Goal: Information Seeking & Learning: Check status

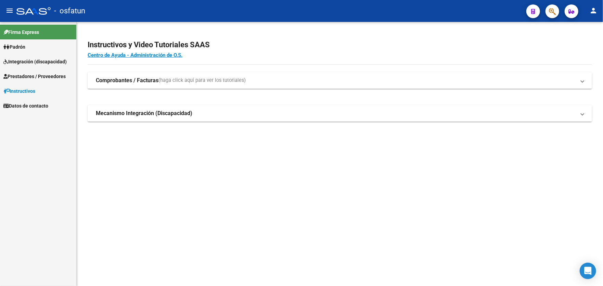
click at [30, 77] on span "Prestadores / Proveedores" at bounding box center [34, 77] width 62 height 8
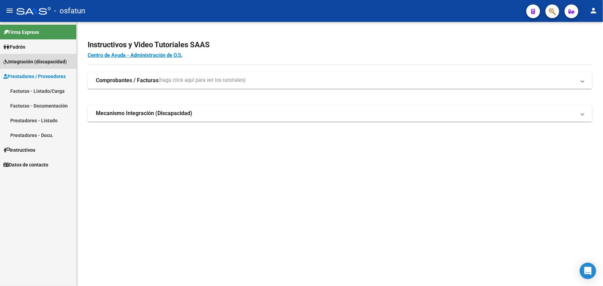
click at [26, 61] on span "Integración (discapacidad)" at bounding box center [34, 62] width 63 height 8
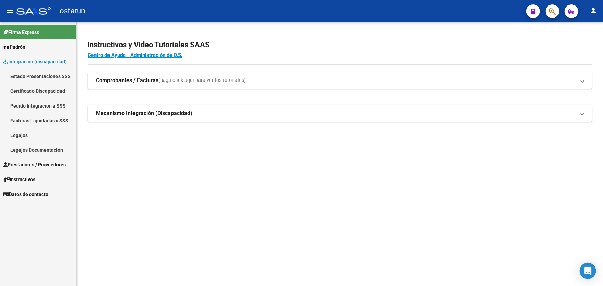
click at [24, 46] on span "Padrón" at bounding box center [14, 47] width 22 height 8
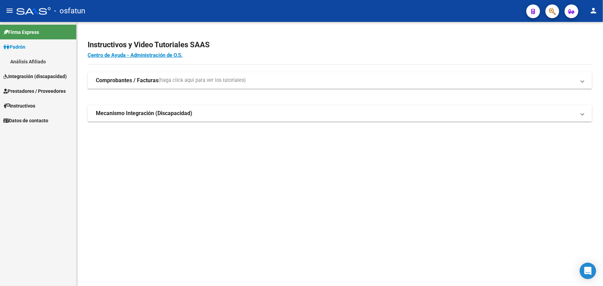
click at [30, 62] on link "Análisis Afiliado" at bounding box center [38, 61] width 76 height 15
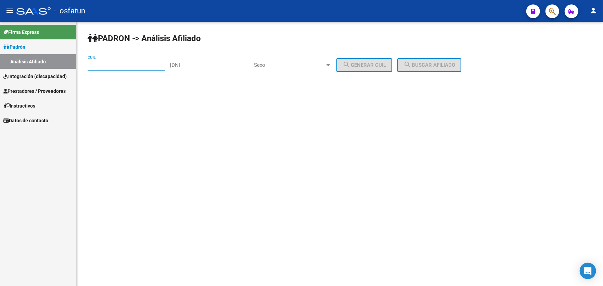
paste input "20-46692958-2"
type input "20-46692958-2"
click at [441, 67] on span "search Buscar afiliado" at bounding box center [430, 65] width 52 height 6
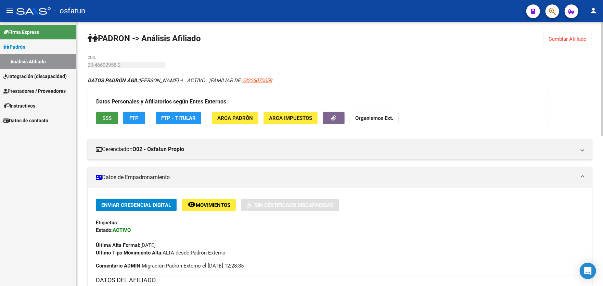
click at [104, 116] on span "SSS" at bounding box center [107, 118] width 9 height 6
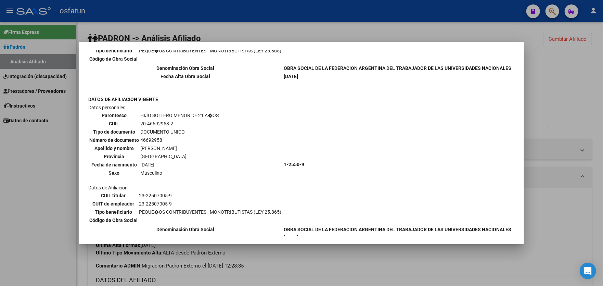
scroll to position [295, 0]
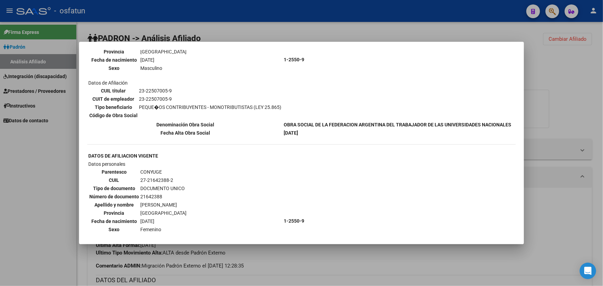
click at [569, 87] on div at bounding box center [301, 143] width 603 height 286
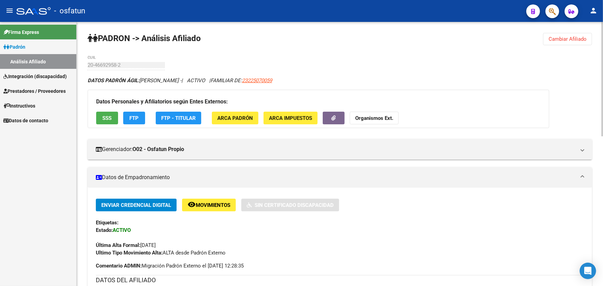
click at [135, 117] on span "FTP" at bounding box center [134, 118] width 9 height 6
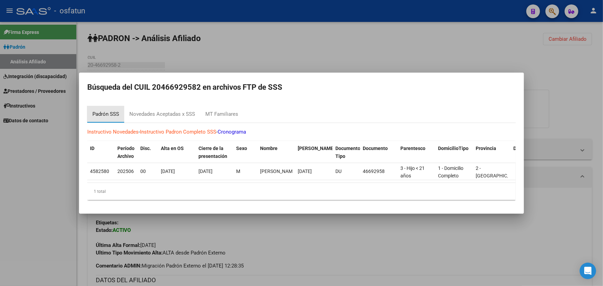
click at [105, 111] on div "Padrón SSS" at bounding box center [105, 114] width 27 height 8
click at [158, 113] on div "Novedades Aceptadas x SSS" at bounding box center [162, 114] width 66 height 8
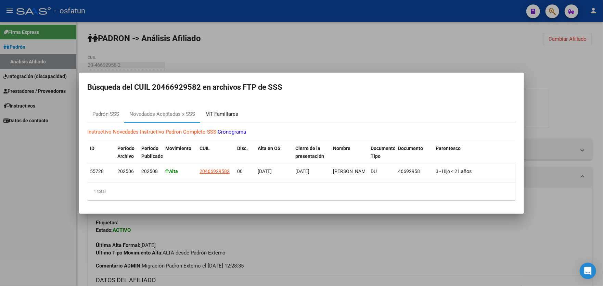
click at [227, 114] on div "MT Familiares" at bounding box center [221, 114] width 33 height 8
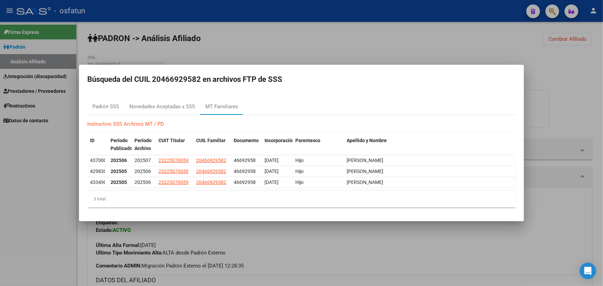
click at [128, 124] on link "Instructivo SSS Archivos MT / PD" at bounding box center [125, 124] width 77 height 6
click at [170, 111] on div "Novedades Aceptadas x SSS" at bounding box center [162, 106] width 76 height 16
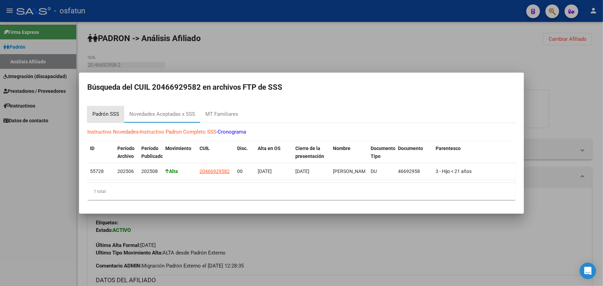
click at [107, 113] on div "Padrón SSS" at bounding box center [105, 114] width 27 height 8
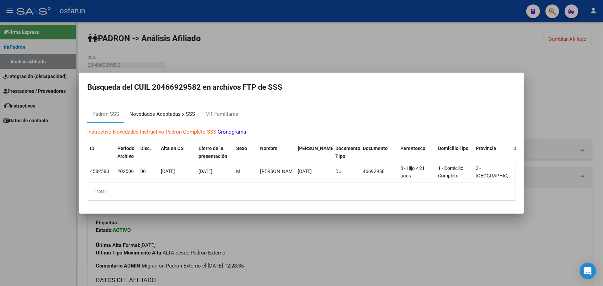
click at [160, 111] on div "Novedades Aceptadas x SSS" at bounding box center [162, 114] width 66 height 8
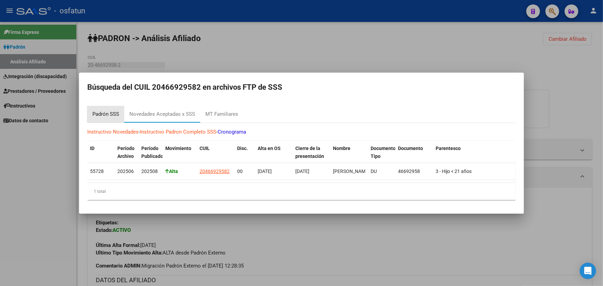
click at [103, 111] on div "Padrón SSS" at bounding box center [105, 114] width 27 height 8
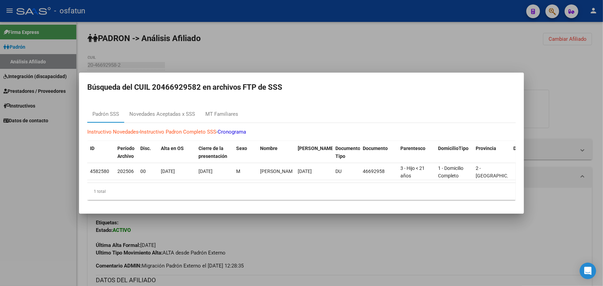
click at [235, 43] on div at bounding box center [301, 143] width 603 height 286
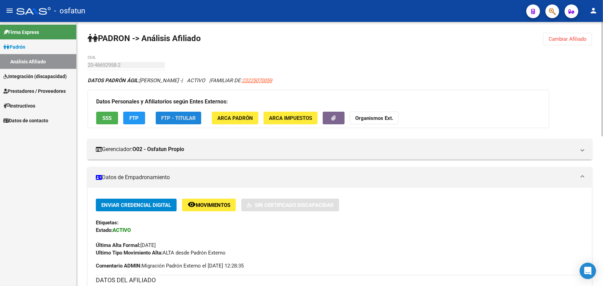
click at [179, 120] on span "FTP - Titular" at bounding box center [178, 118] width 35 height 6
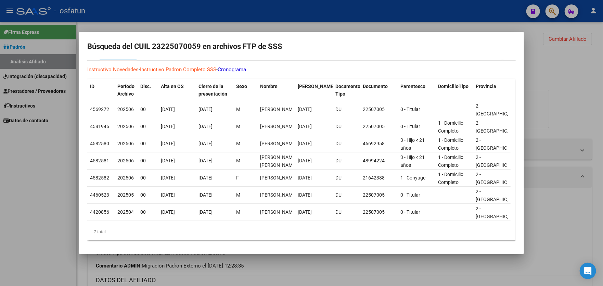
click at [40, 173] on div at bounding box center [301, 143] width 603 height 286
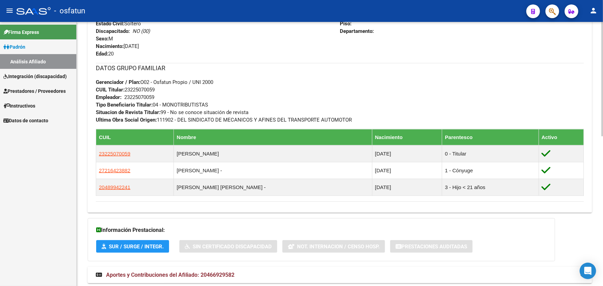
scroll to position [346, 0]
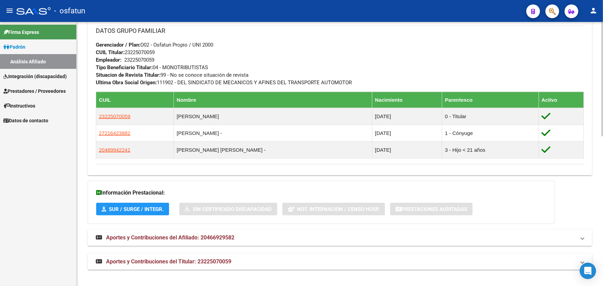
click at [165, 237] on span "Aportes y Contribuciones del Afiliado: 20466929582" at bounding box center [170, 237] width 128 height 7
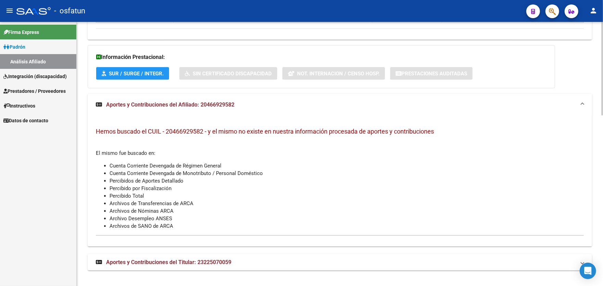
scroll to position [481, 0]
click at [160, 261] on span "Aportes y Contribuciones del Titular: 23225070059" at bounding box center [168, 262] width 125 height 7
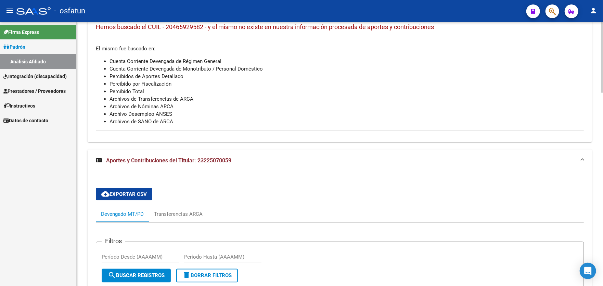
scroll to position [580, 0]
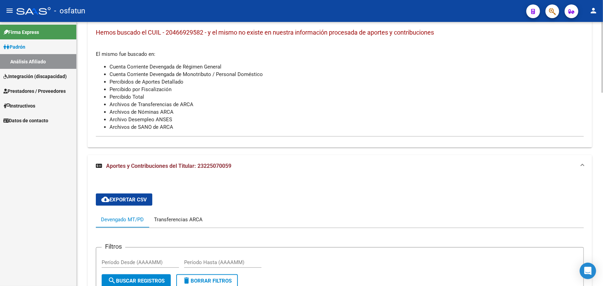
click at [183, 218] on div "Transferencias ARCA" at bounding box center [178, 220] width 49 height 8
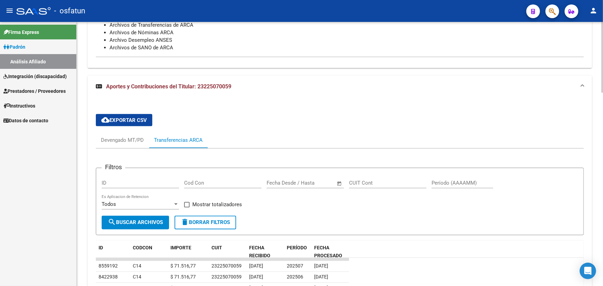
scroll to position [616, 0]
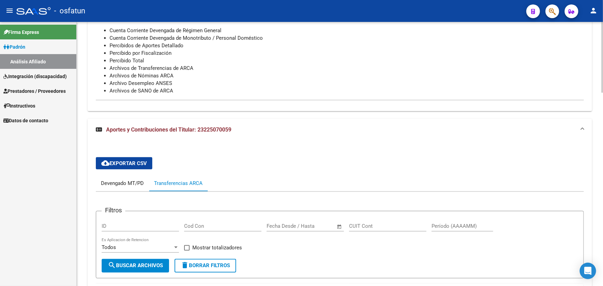
click at [119, 187] on div "Devengado MT/PD" at bounding box center [122, 183] width 53 height 16
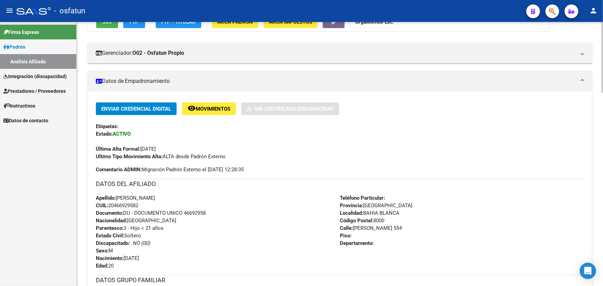
scroll to position [0, 0]
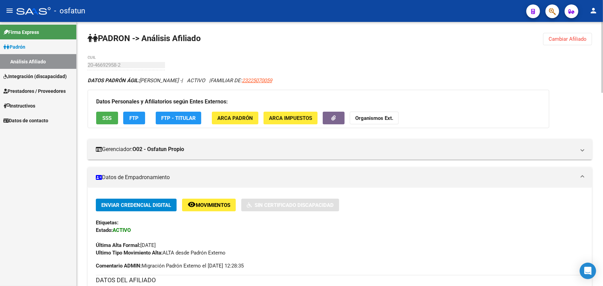
click at [298, 116] on span "ARCA Impuestos" at bounding box center [290, 118] width 43 height 6
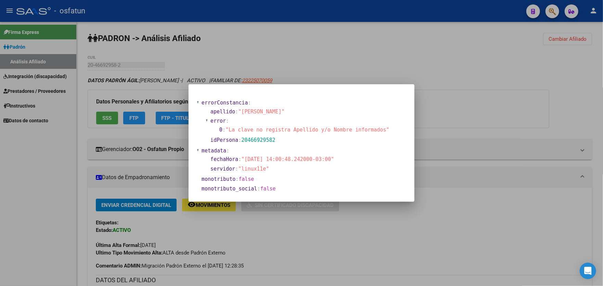
click at [469, 98] on div at bounding box center [301, 143] width 603 height 286
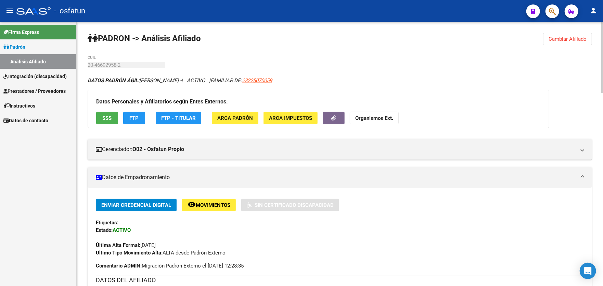
click at [366, 116] on strong "Organismos Ext." at bounding box center [374, 118] width 38 height 6
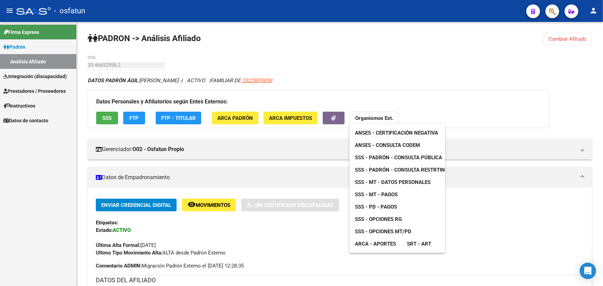
click at [383, 131] on span "ANSES - Certificación Negativa" at bounding box center [396, 133] width 83 height 6
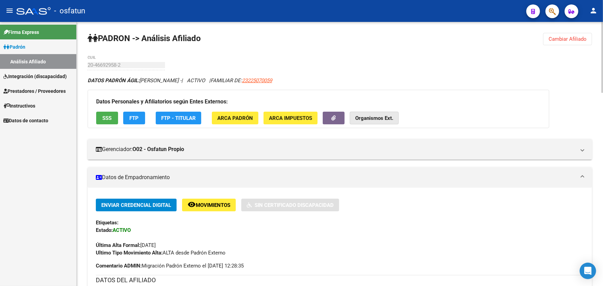
click at [369, 118] on strong "Organismos Ext." at bounding box center [374, 118] width 38 height 6
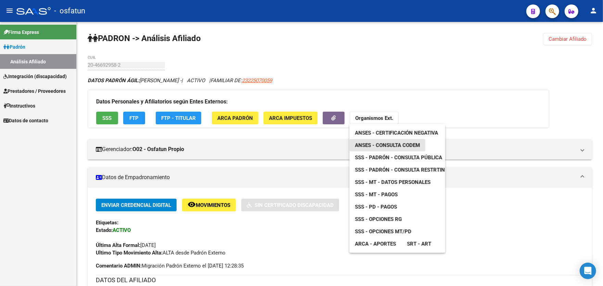
click at [384, 146] on span "ANSES - Consulta CODEM" at bounding box center [387, 145] width 65 height 6
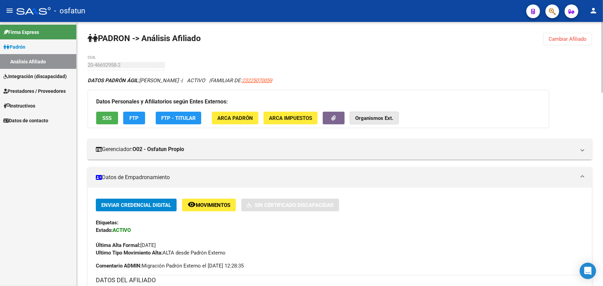
click at [384, 116] on strong "Organismos Ext." at bounding box center [374, 118] width 38 height 6
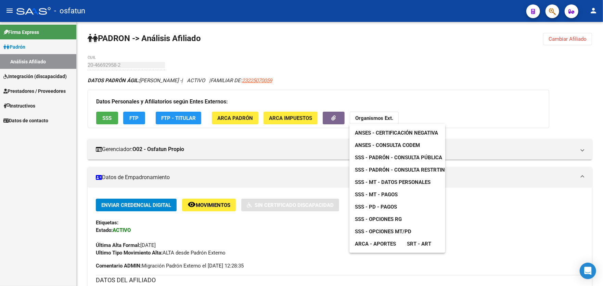
click at [453, 74] on div at bounding box center [301, 143] width 603 height 286
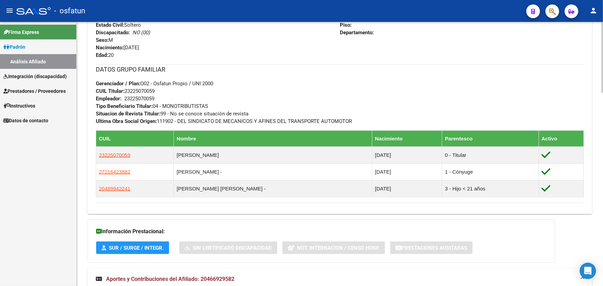
scroll to position [308, 0]
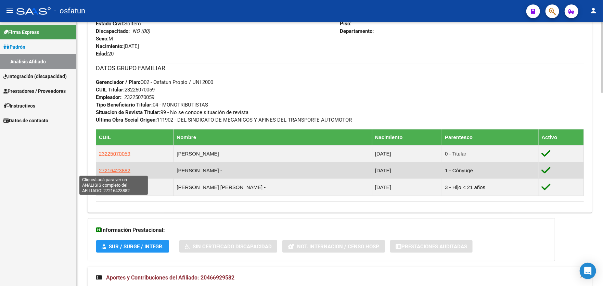
drag, startPoint x: 104, startPoint y: 171, endPoint x: 125, endPoint y: 171, distance: 20.9
click at [125, 171] on span "27216423882" at bounding box center [115, 170] width 32 height 6
copy span "21642388"
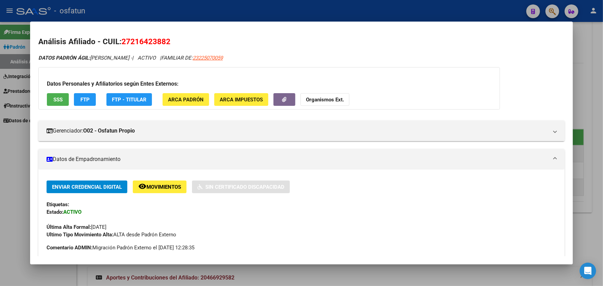
click at [329, 101] on strong "Organismos Ext." at bounding box center [325, 100] width 38 height 6
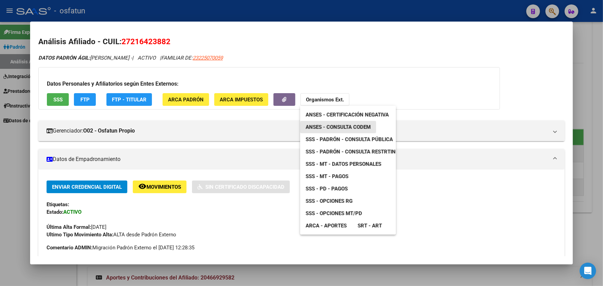
click at [347, 129] on span "ANSES - Consulta CODEM" at bounding box center [338, 127] width 65 height 6
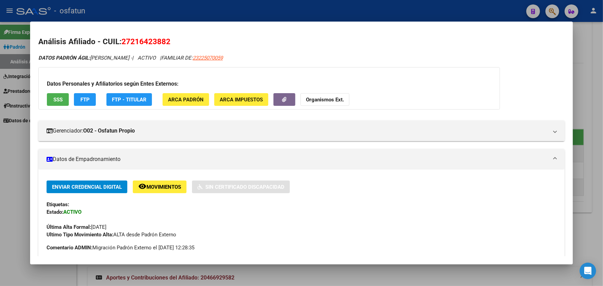
drag, startPoint x: 130, startPoint y: 40, endPoint x: 165, endPoint y: 39, distance: 34.9
click at [165, 39] on span "27216423882" at bounding box center [146, 41] width 49 height 9
copy span "21642388"
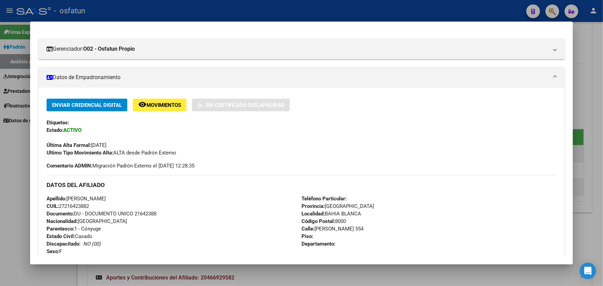
scroll to position [0, 0]
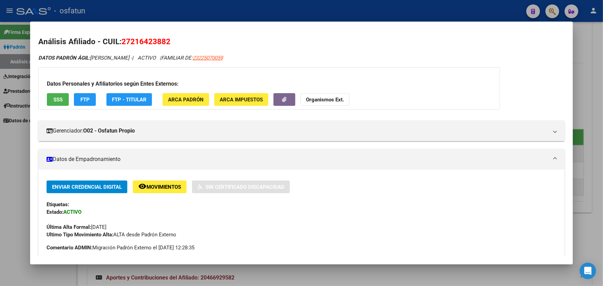
click at [60, 98] on span "SSS" at bounding box center [57, 100] width 9 height 6
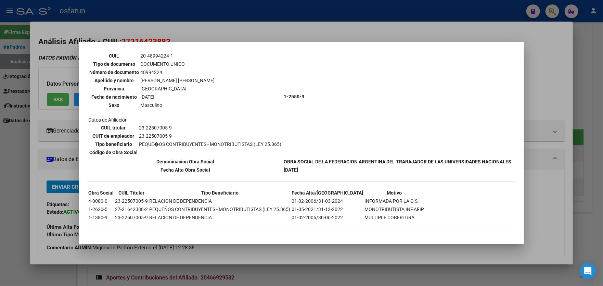
scroll to position [817, 0]
click at [50, 69] on div at bounding box center [301, 143] width 603 height 286
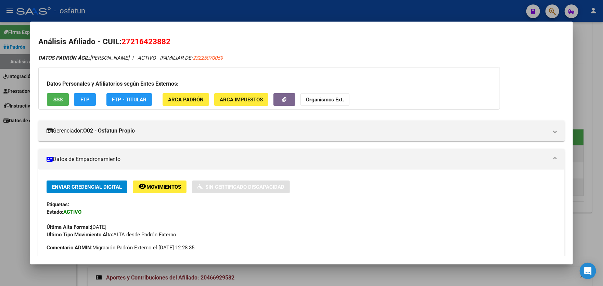
click at [584, 55] on div at bounding box center [301, 143] width 603 height 286
